Goal: Information Seeking & Learning: Learn about a topic

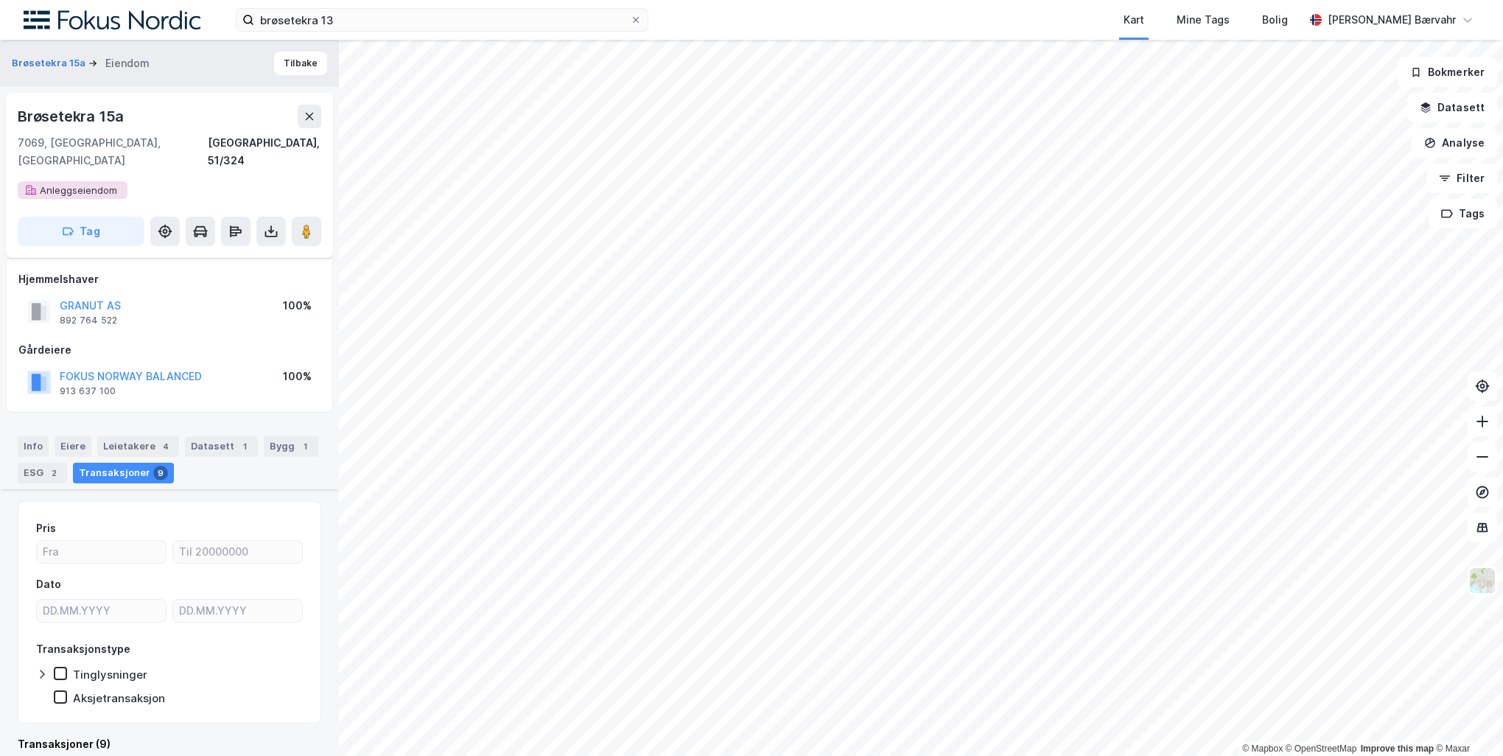
scroll to position [295, 0]
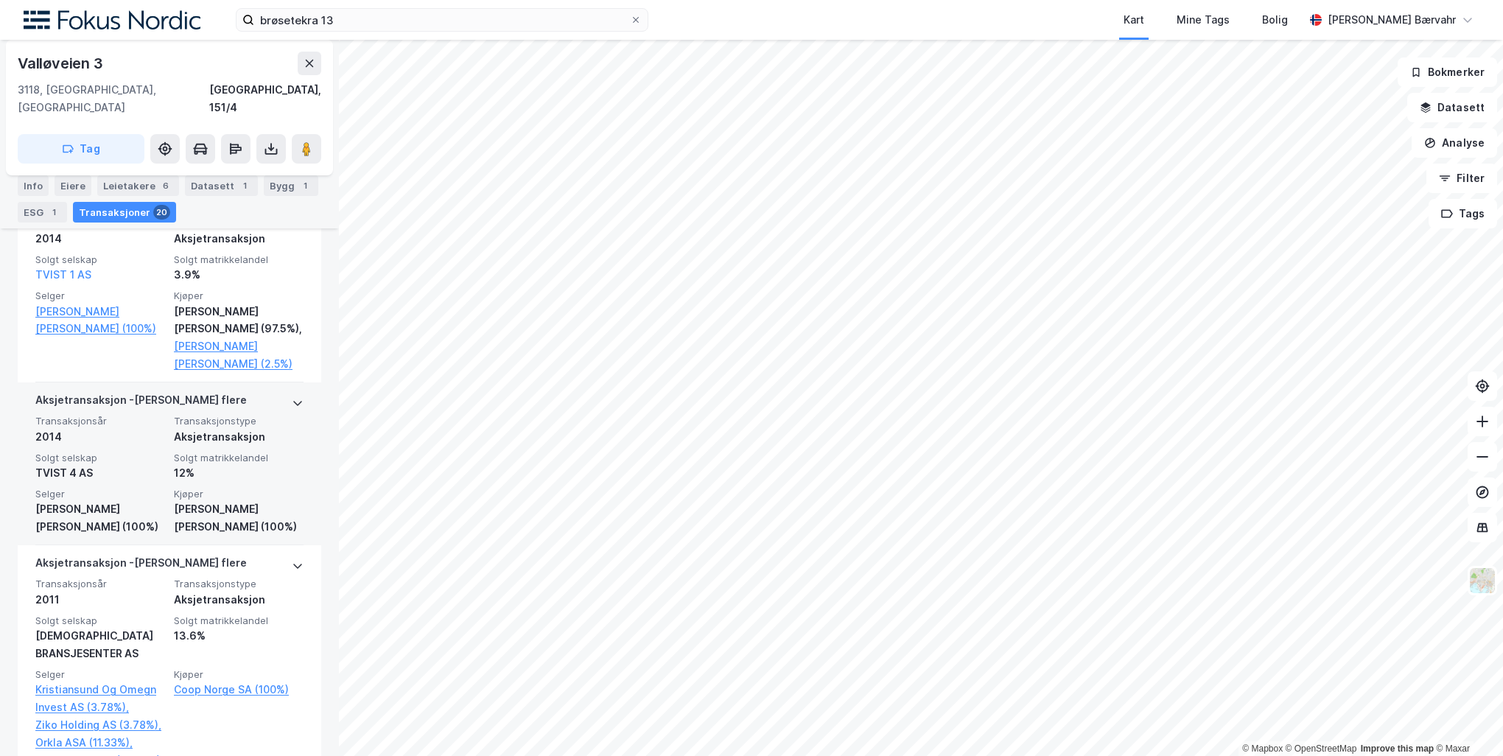
scroll to position [1326, 0]
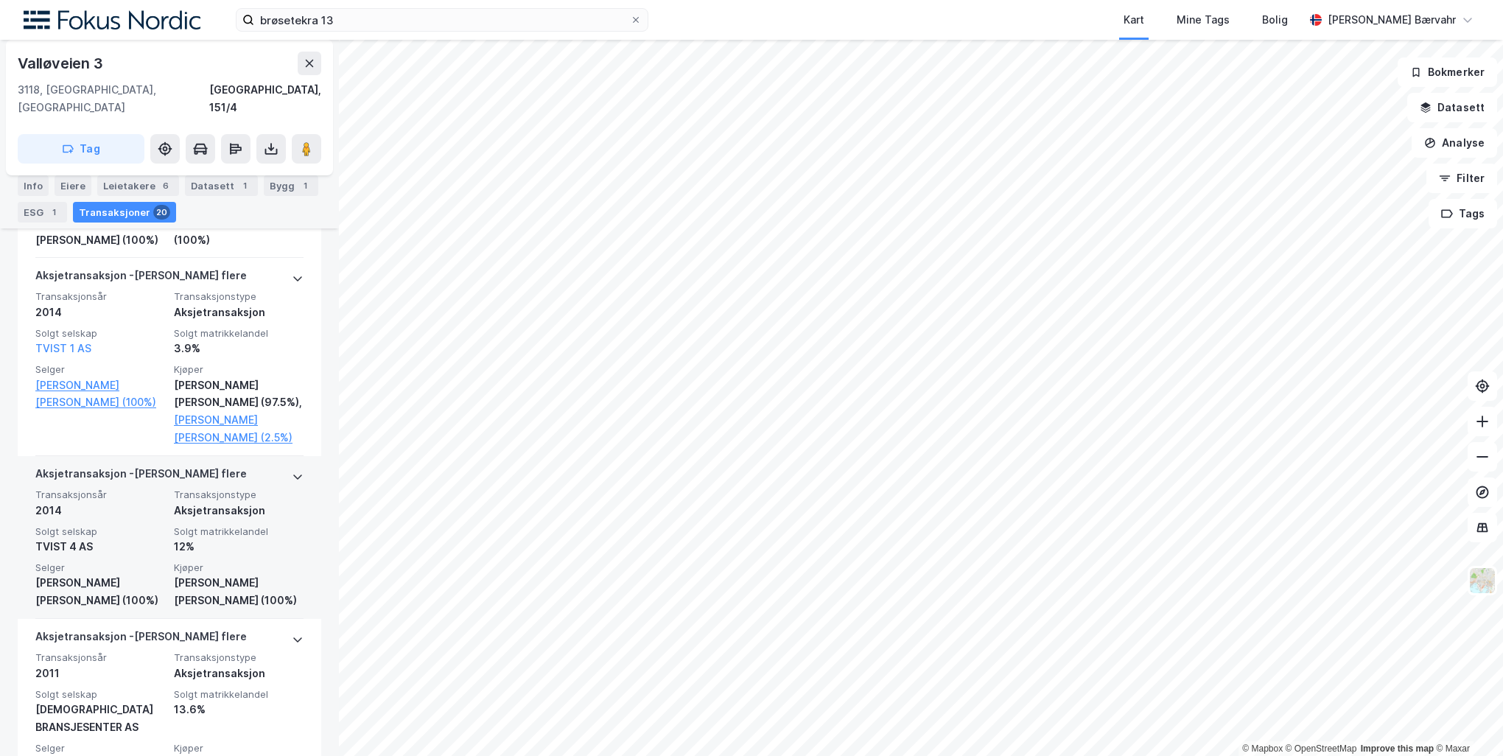
drag, startPoint x: 12, startPoint y: 552, endPoint x: 26, endPoint y: 549, distance: 14.2
click at [26, 549] on div "Valløveien 3 3118, [GEOGRAPHIC_DATA], [GEOGRAPHIC_DATA] [GEOGRAPHIC_DATA], 151/…" at bounding box center [169, 398] width 339 height 716
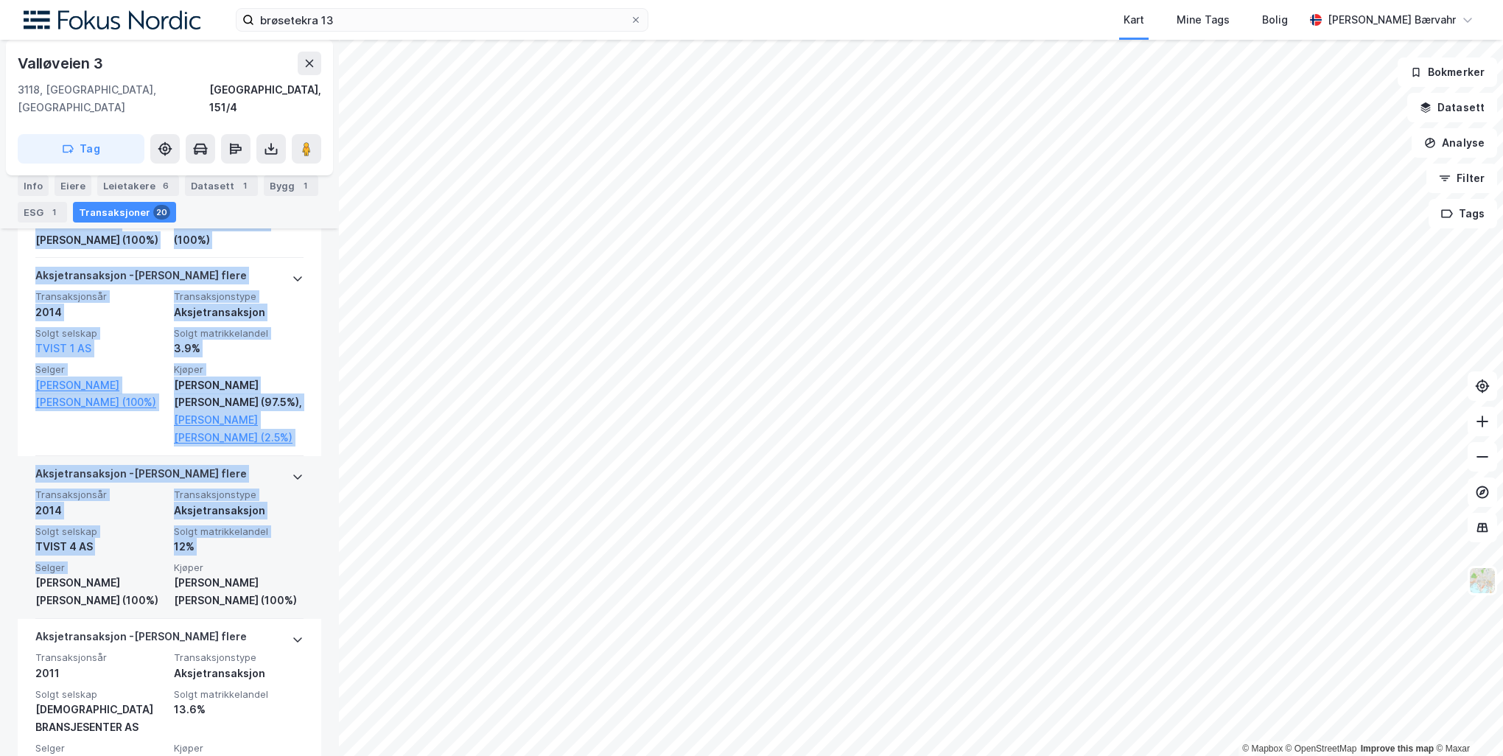
drag, startPoint x: 26, startPoint y: 549, endPoint x: 25, endPoint y: 561, distance: 11.8
click at [25, 561] on div "Aksjetransaksjon - Gjelder flere Transaksjonsår 2014 Transaksjonstype Aksjetran…" at bounding box center [169, 537] width 303 height 163
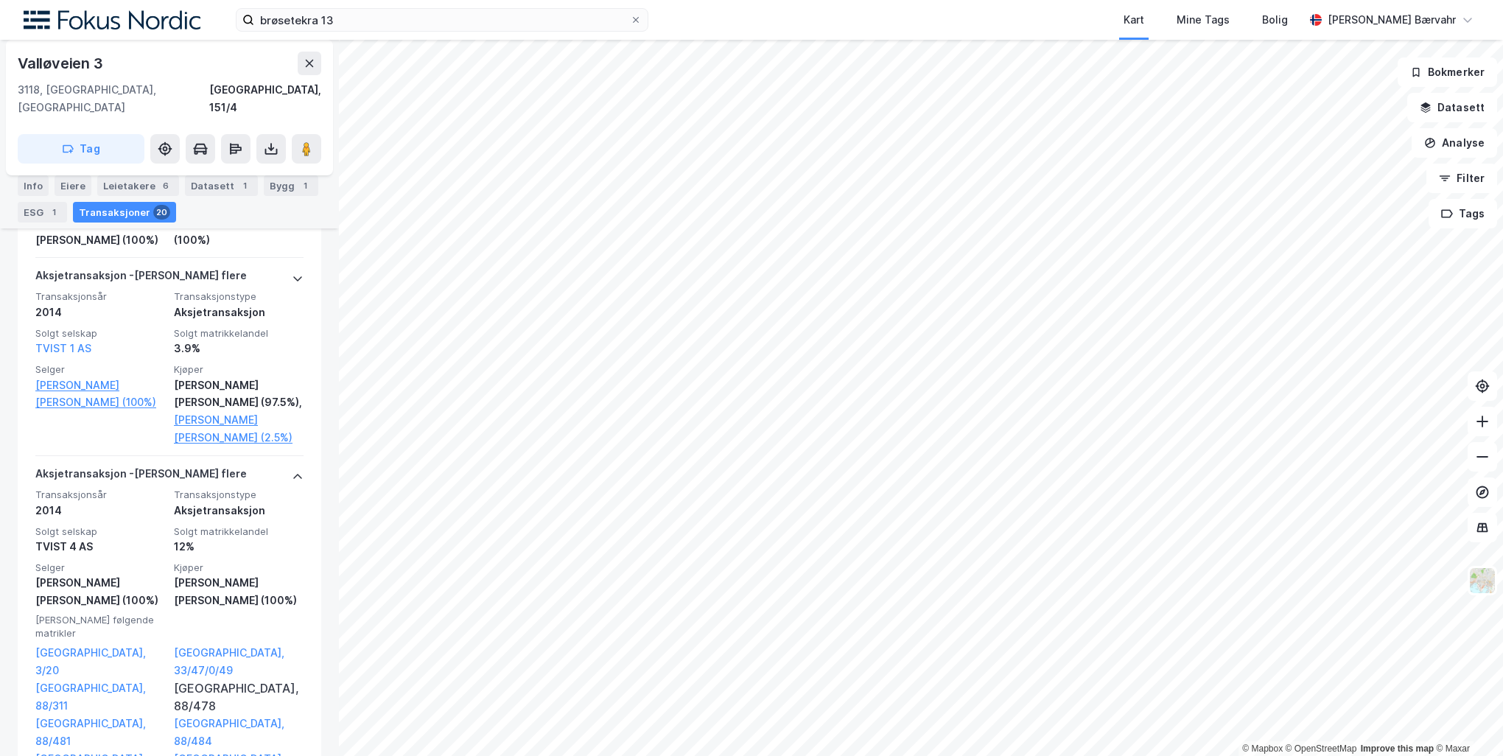
click at [0, 561] on html "brøsetekra 13 Kart Mine Tags [PERSON_NAME] Bærvahr © Mapbox © OpenStreetMap Imp…" at bounding box center [751, 378] width 1503 height 756
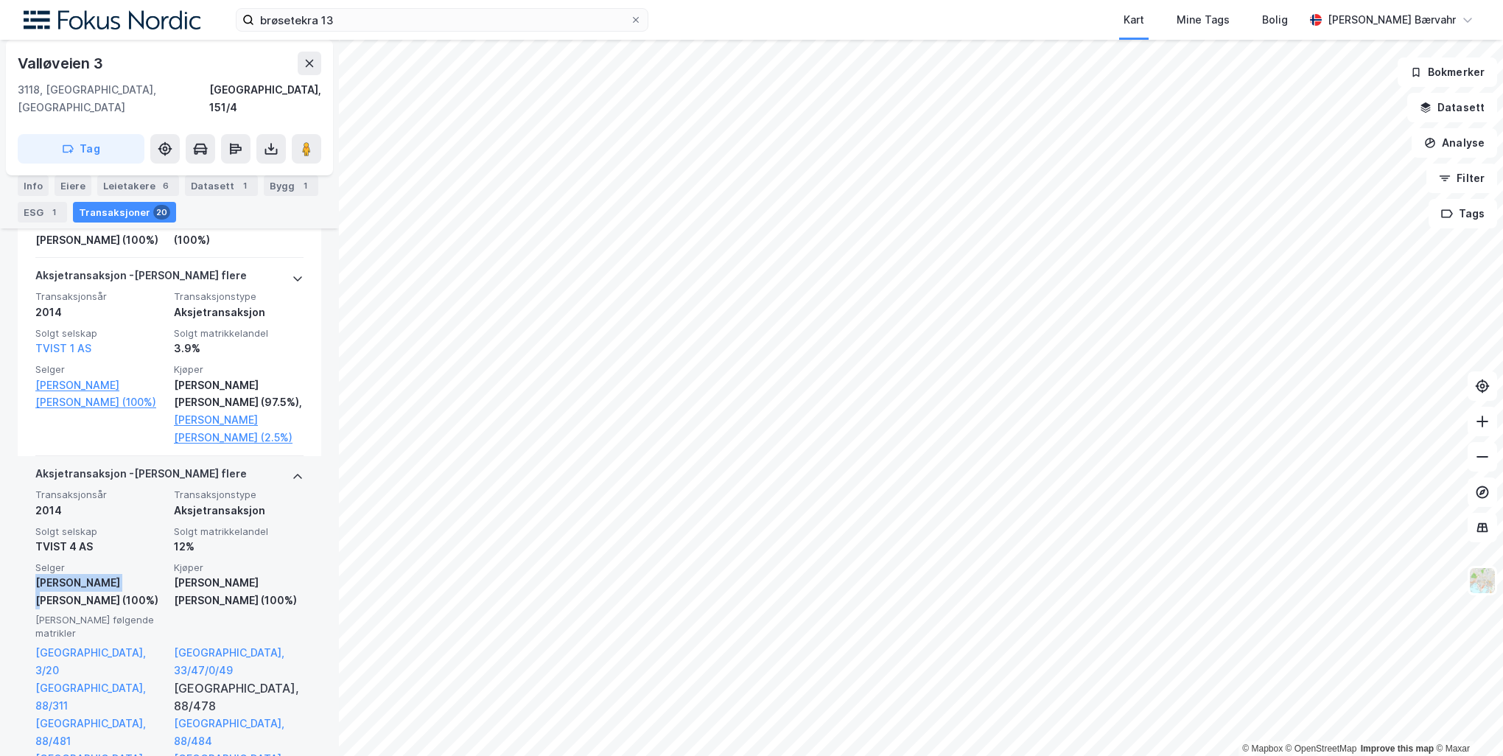
drag, startPoint x: 33, startPoint y: 548, endPoint x: 113, endPoint y: 547, distance: 79.6
click at [113, 547] on div "Aksjetransaksjon - Gjelder flere Transaksjonsår 2014 Transaksjonstype Aksjetran…" at bounding box center [169, 648] width 303 height 384
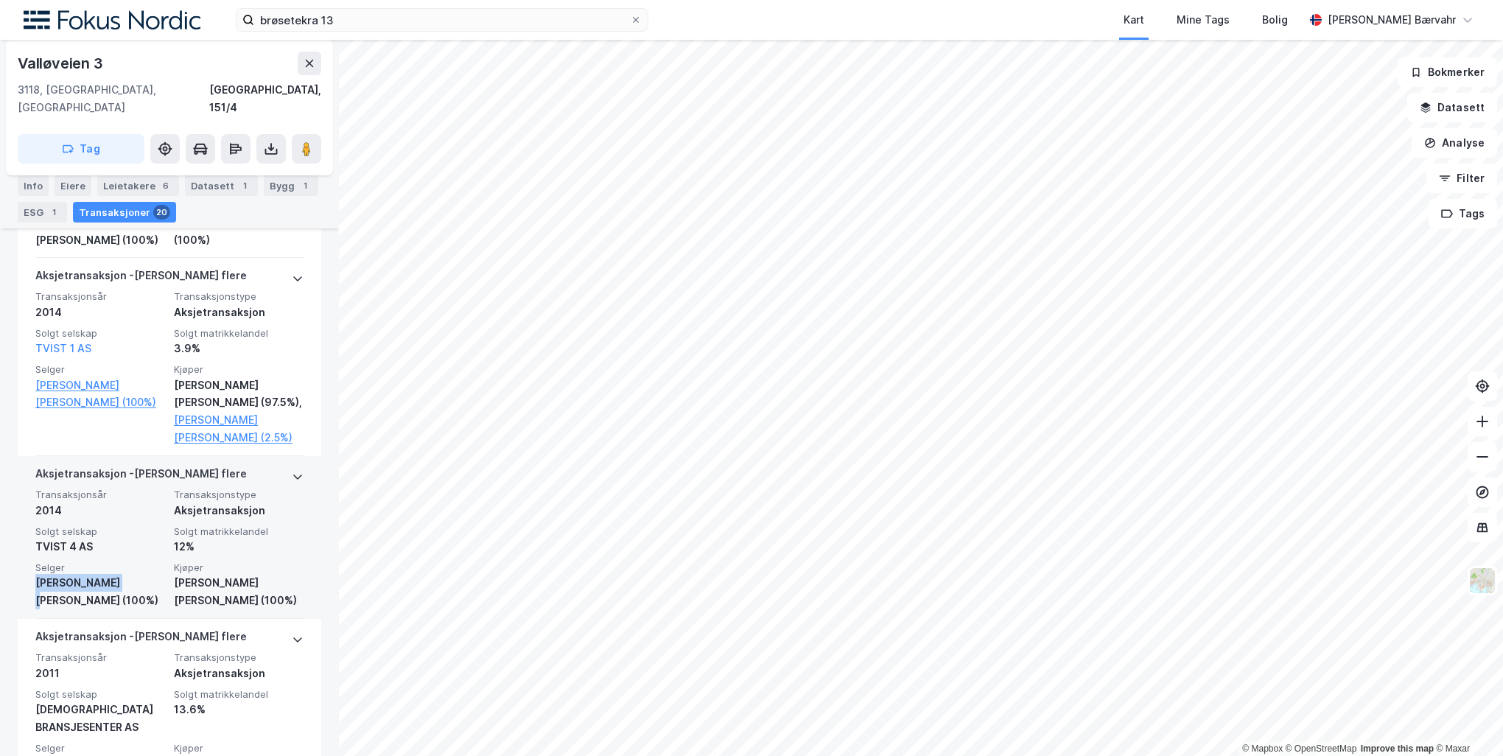
copy div "[PERSON_NAME] [PERSON_NAME]"
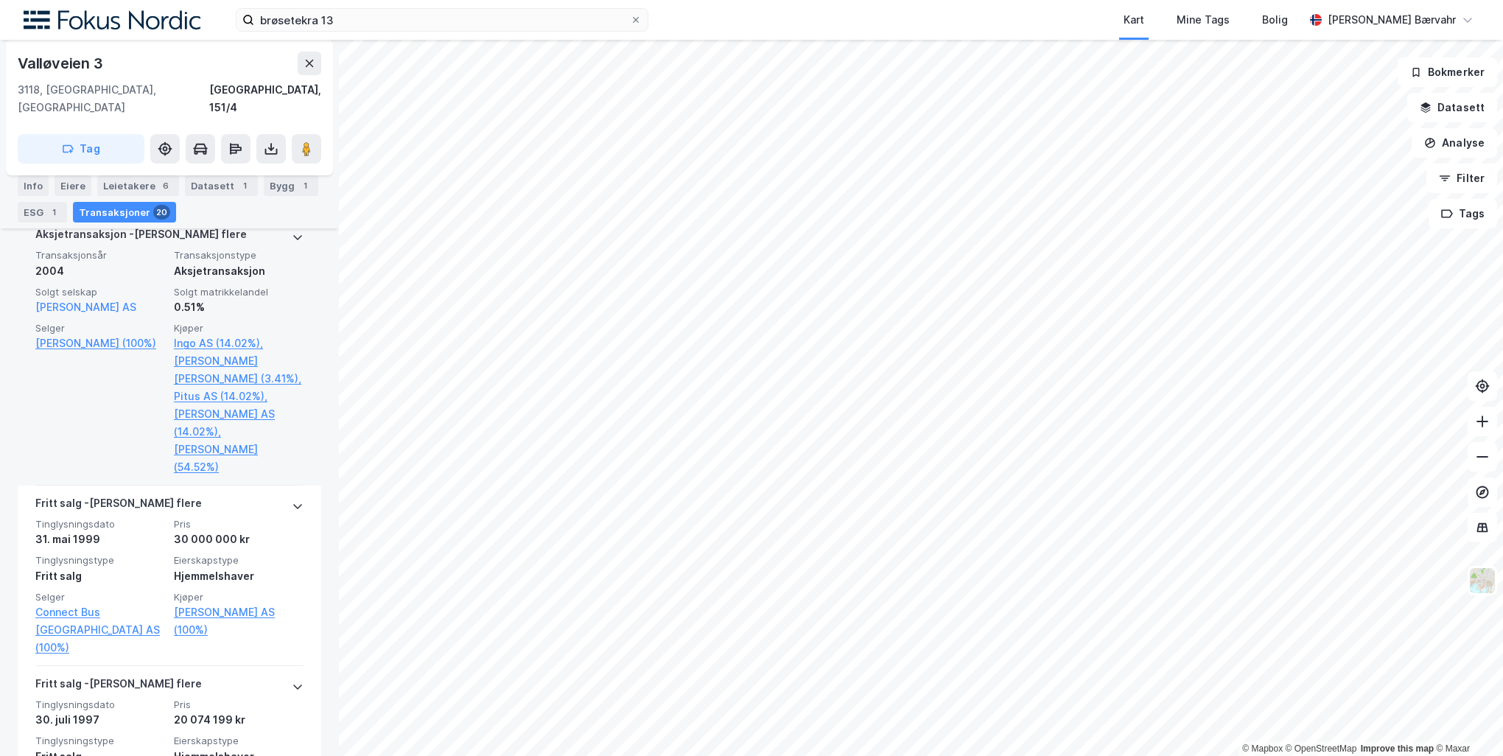
scroll to position [4051, 0]
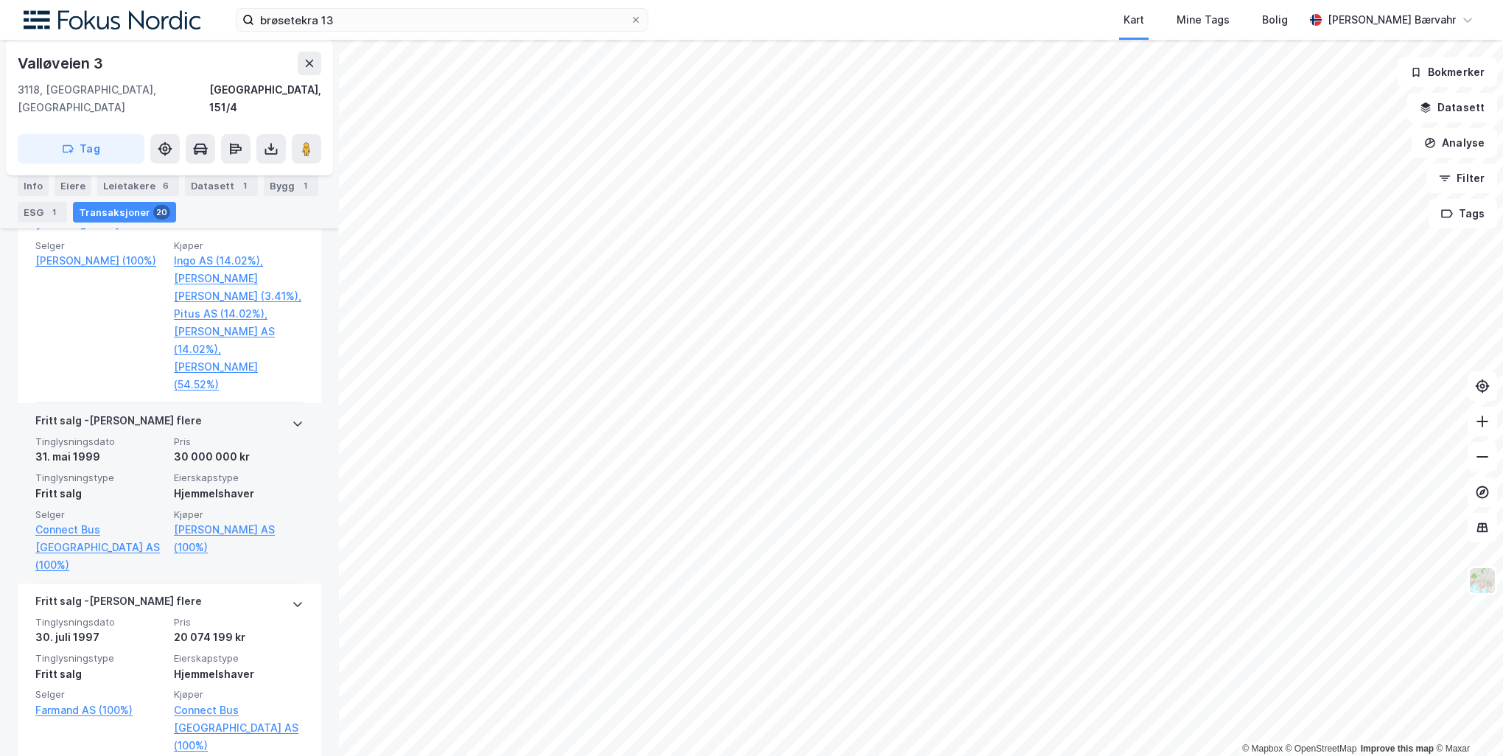
click at [247, 448] on div "30 000 000 kr" at bounding box center [239, 457] width 130 height 18
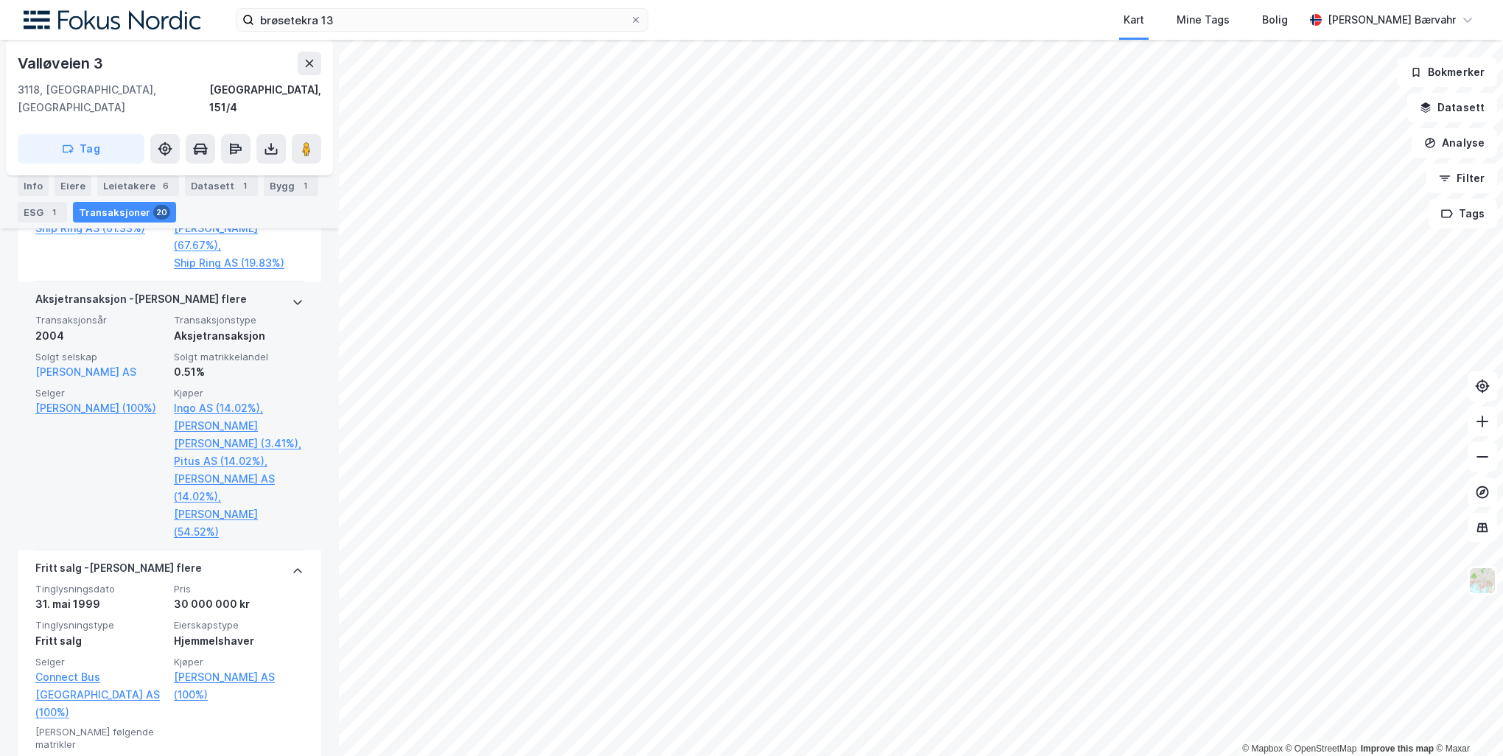
scroll to position [3830, 0]
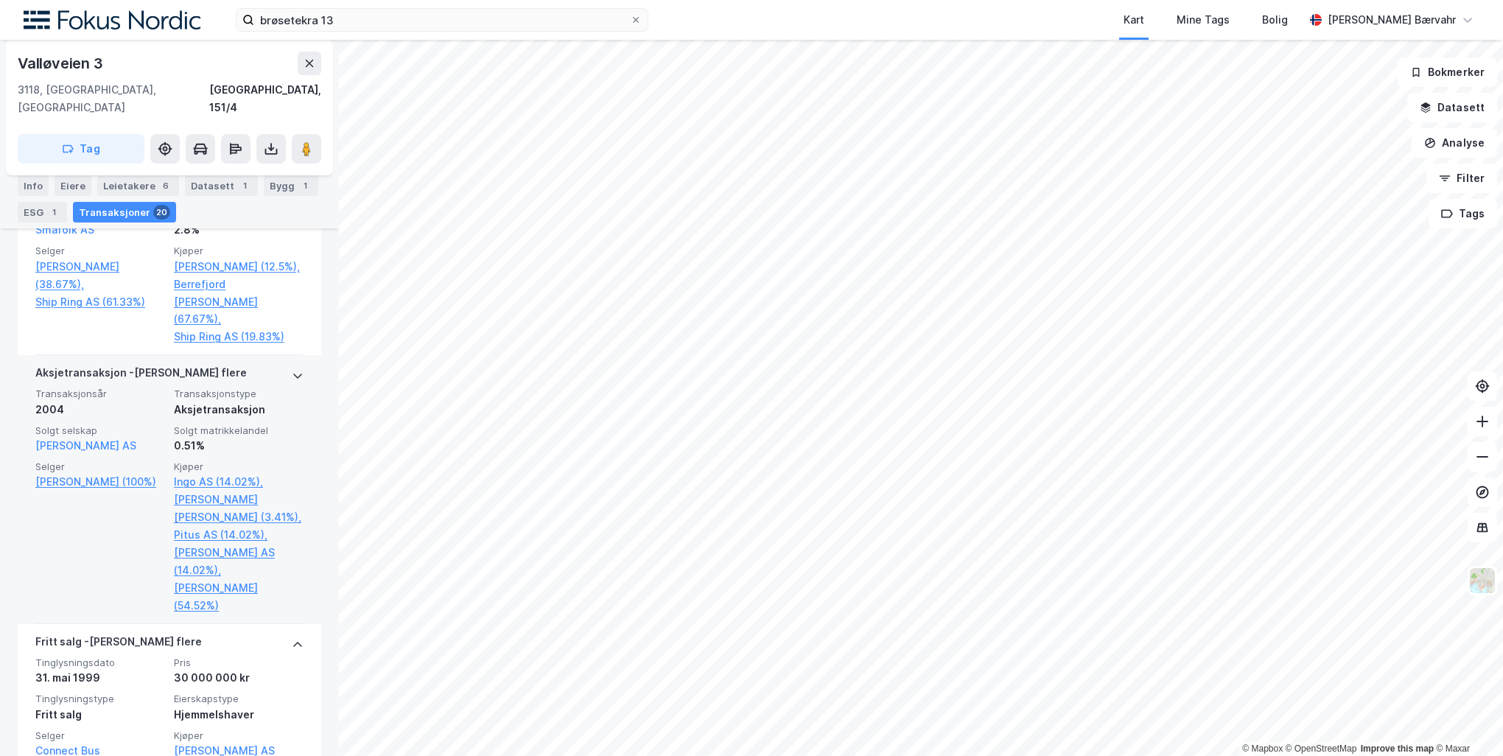
click at [243, 401] on div "Aksjetransaksjon" at bounding box center [239, 410] width 130 height 18
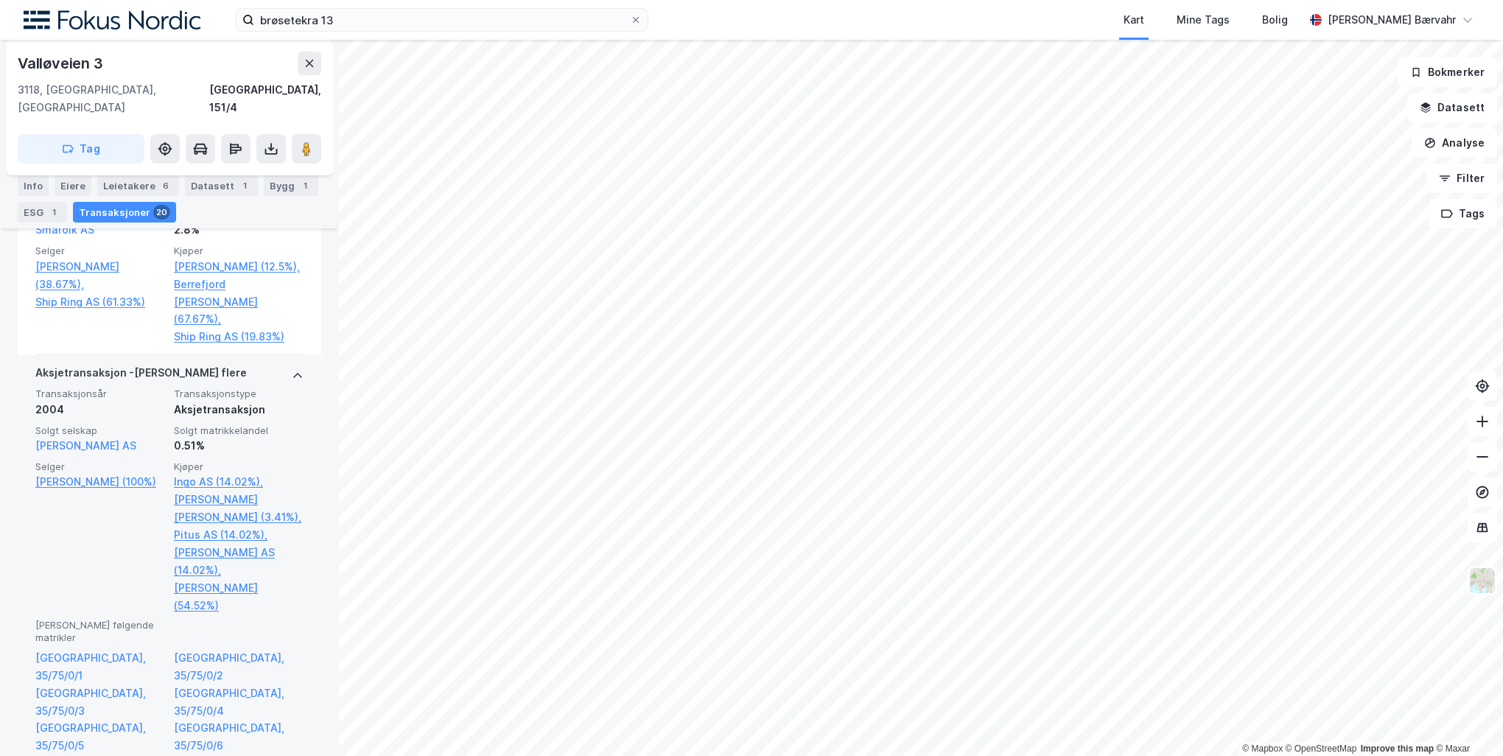
click at [243, 401] on div "Aksjetransaksjon" at bounding box center [239, 410] width 130 height 18
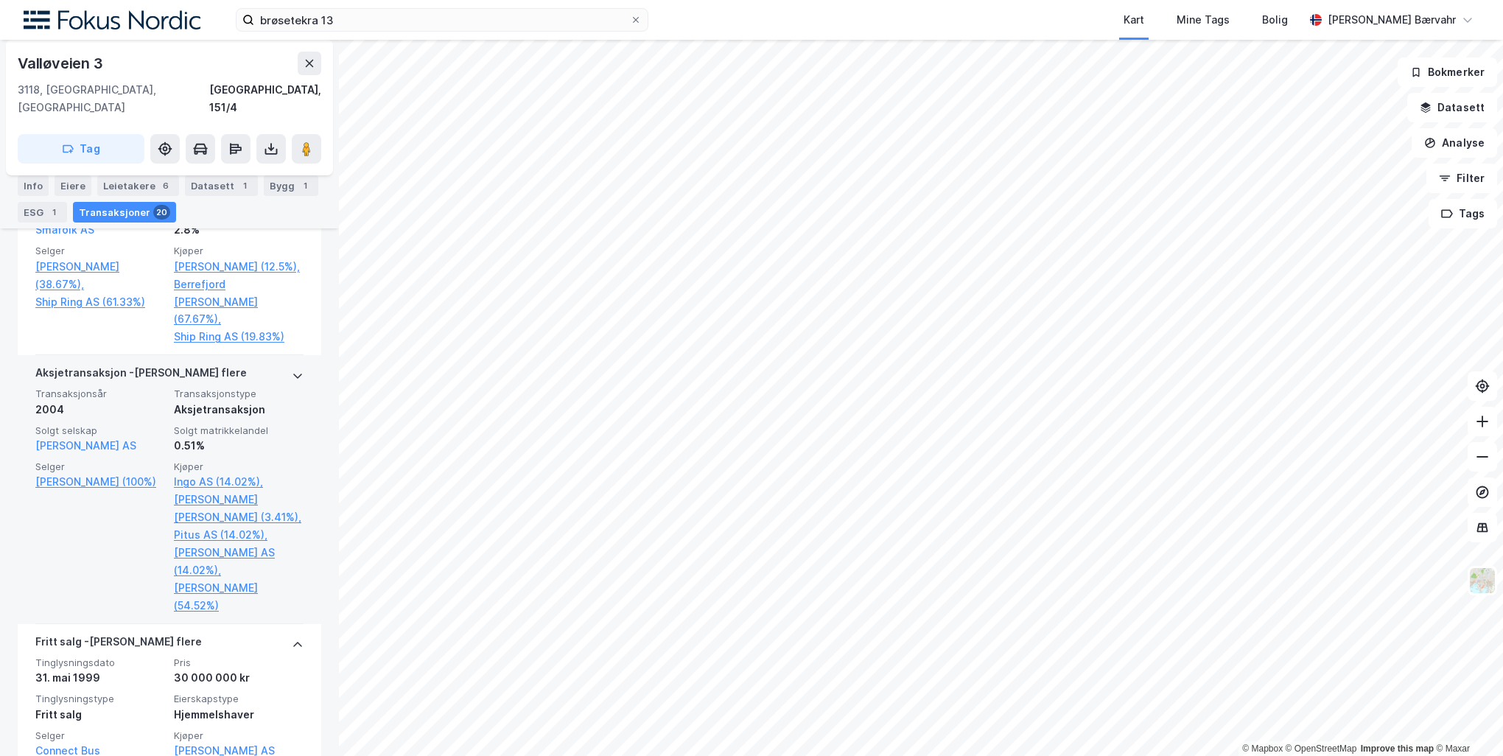
click at [243, 401] on div "Aksjetransaksjon" at bounding box center [239, 410] width 130 height 18
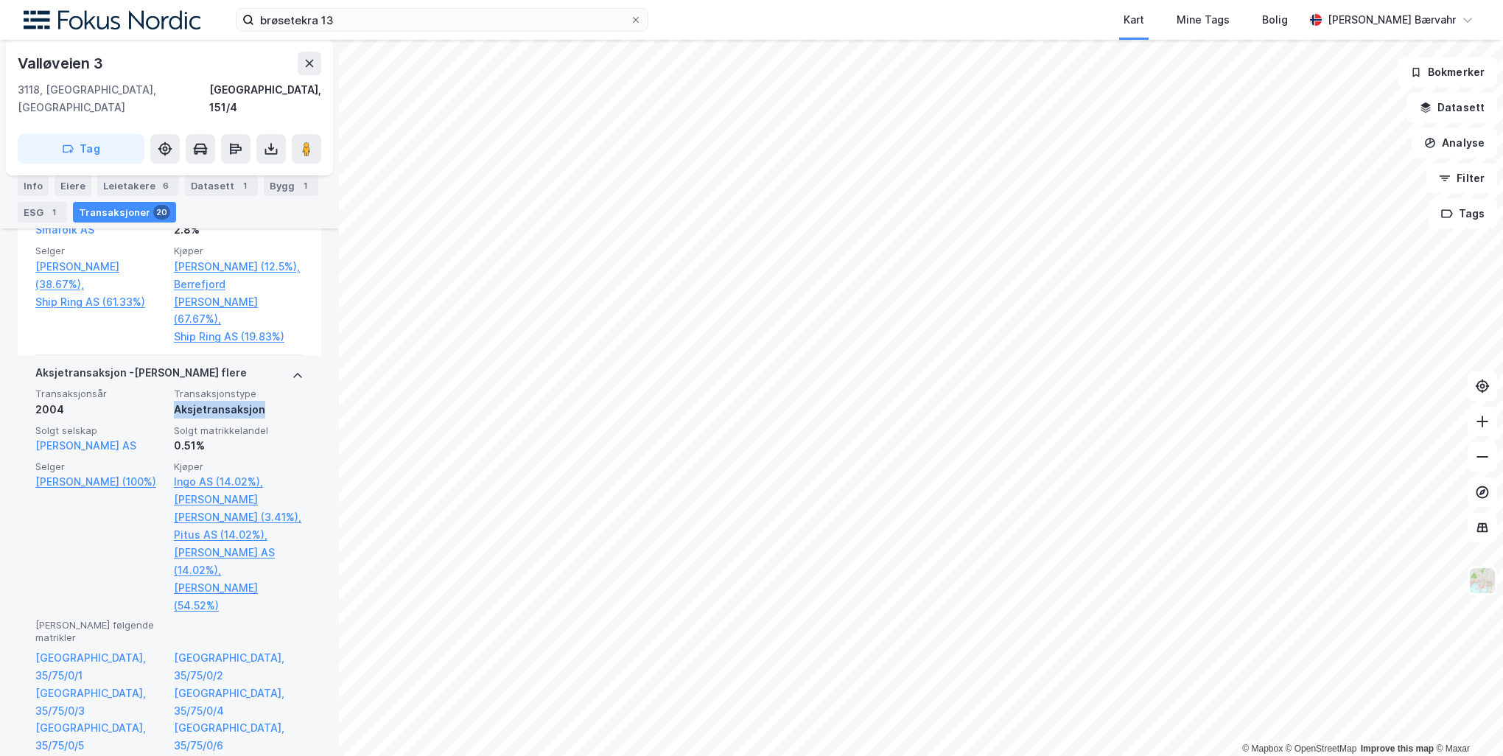
click at [243, 401] on div "Aksjetransaksjon" at bounding box center [239, 410] width 130 height 18
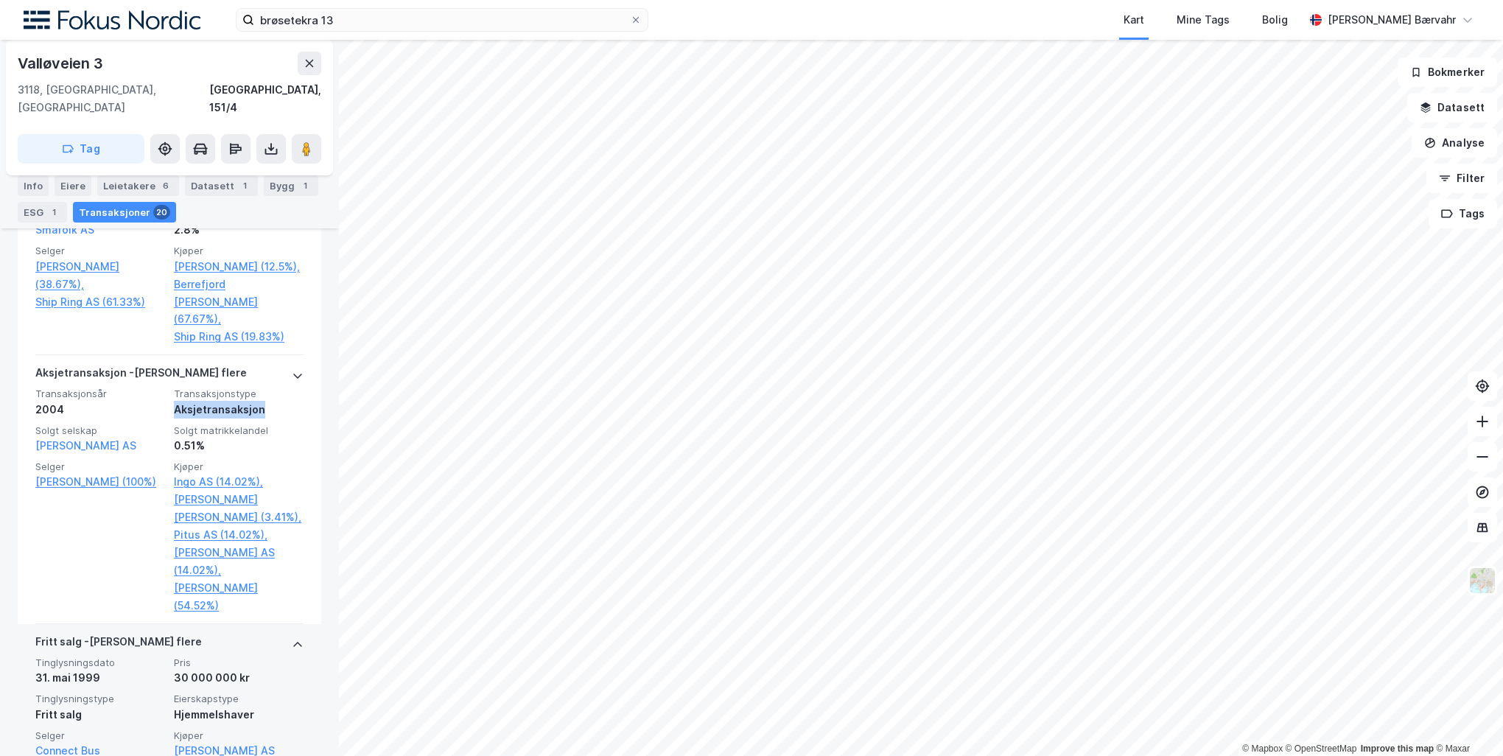
click at [267, 669] on div "30 000 000 kr" at bounding box center [239, 678] width 130 height 18
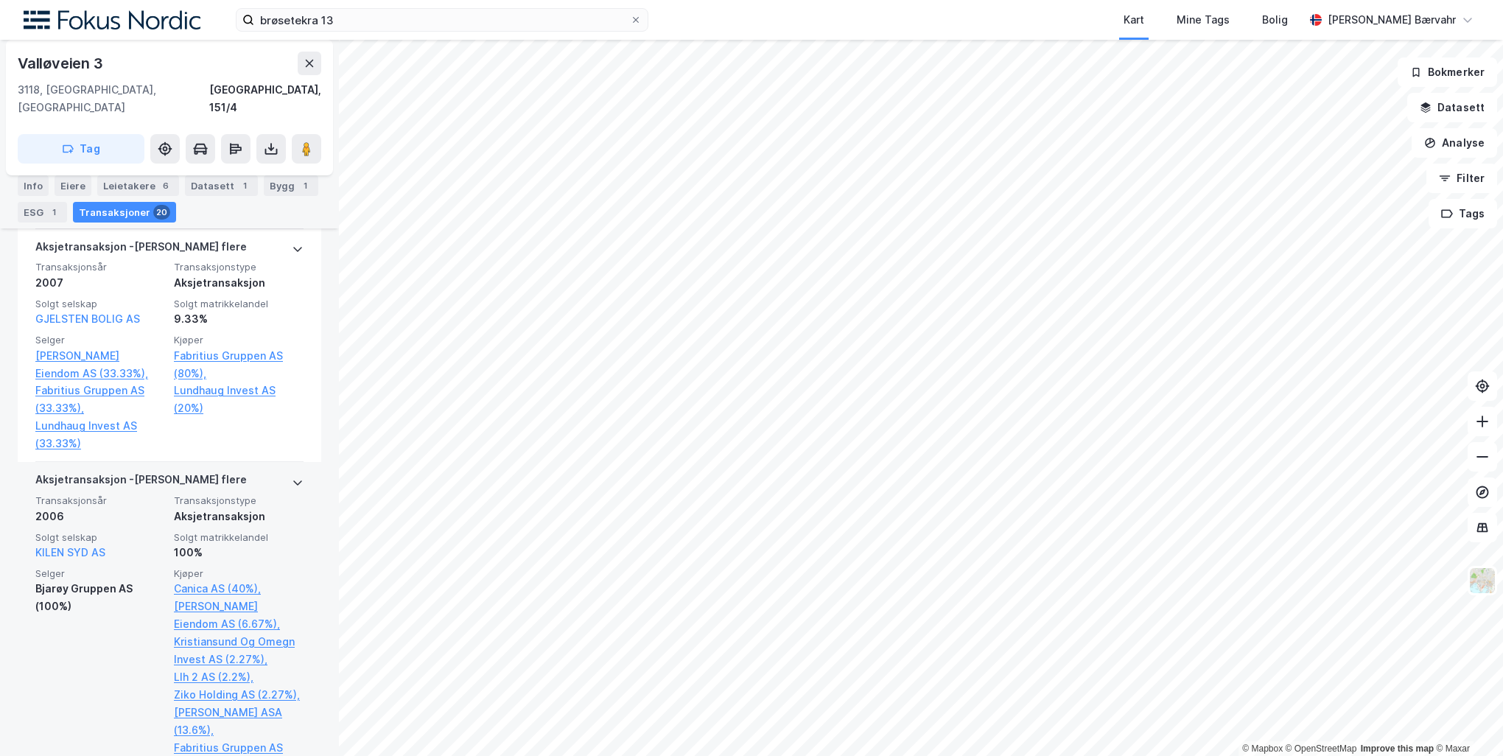
scroll to position [2616, 0]
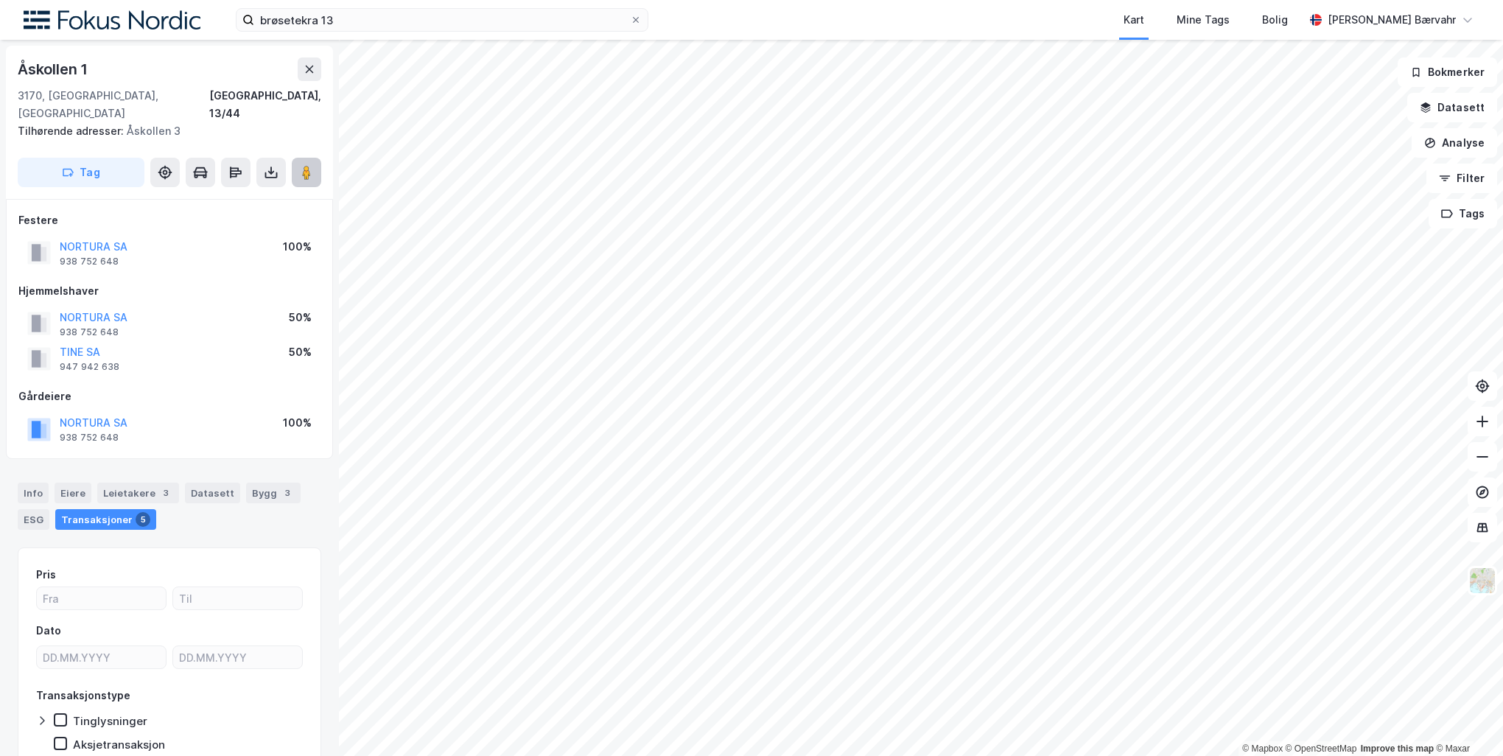
click at [315, 158] on button at bounding box center [306, 172] width 29 height 29
